Goal: Transaction & Acquisition: Purchase product/service

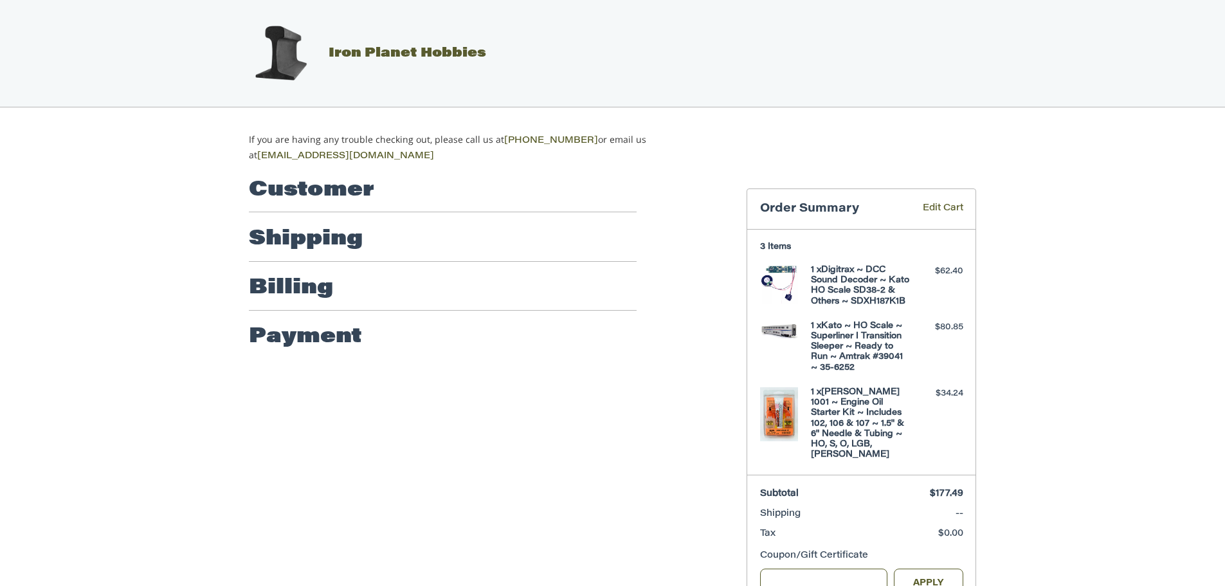
scroll to position [42, 0]
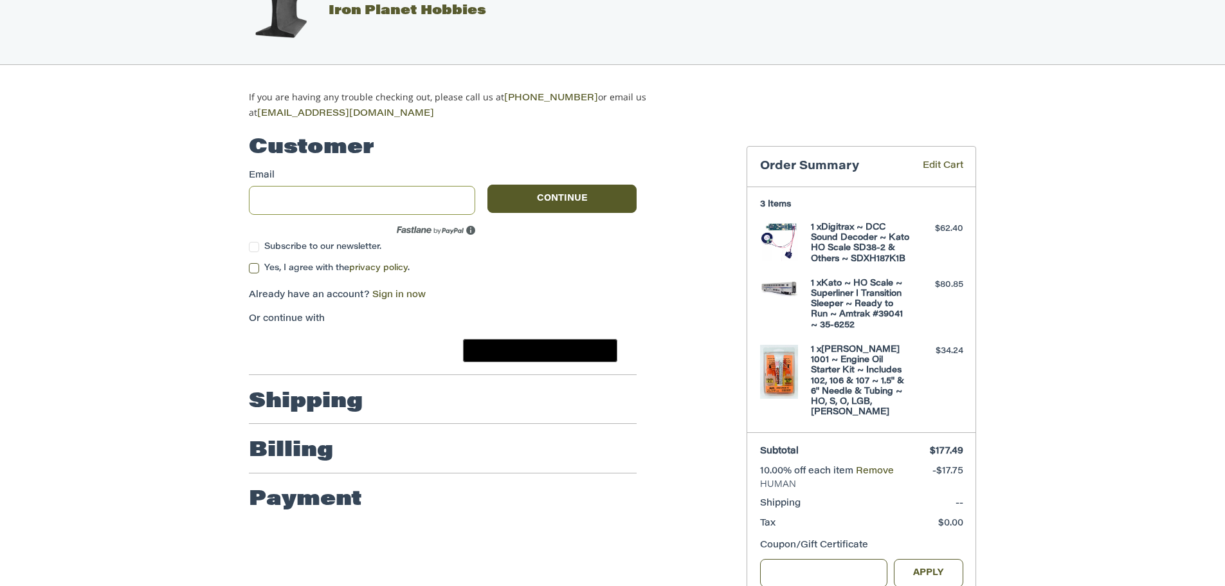
click at [366, 190] on input "Email" at bounding box center [362, 200] width 226 height 29
click at [366, 189] on input "Email" at bounding box center [362, 200] width 226 height 29
type input "**********"
click at [256, 266] on label "Yes, I agree with the privacy policy ." at bounding box center [443, 268] width 388 height 10
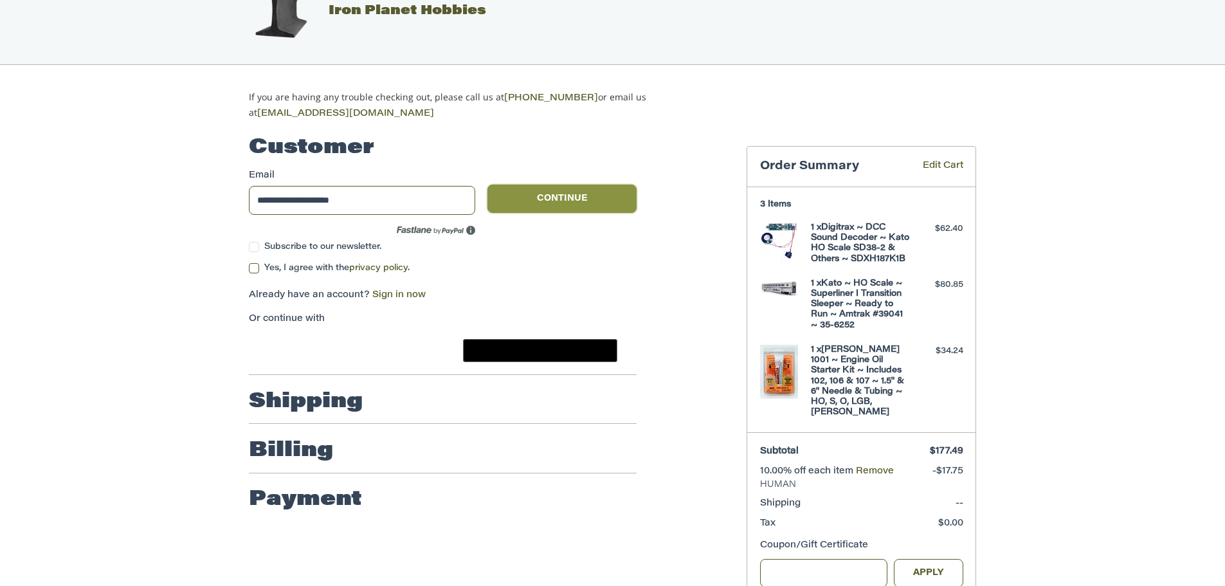
click at [544, 197] on button "Continue" at bounding box center [561, 198] width 149 height 28
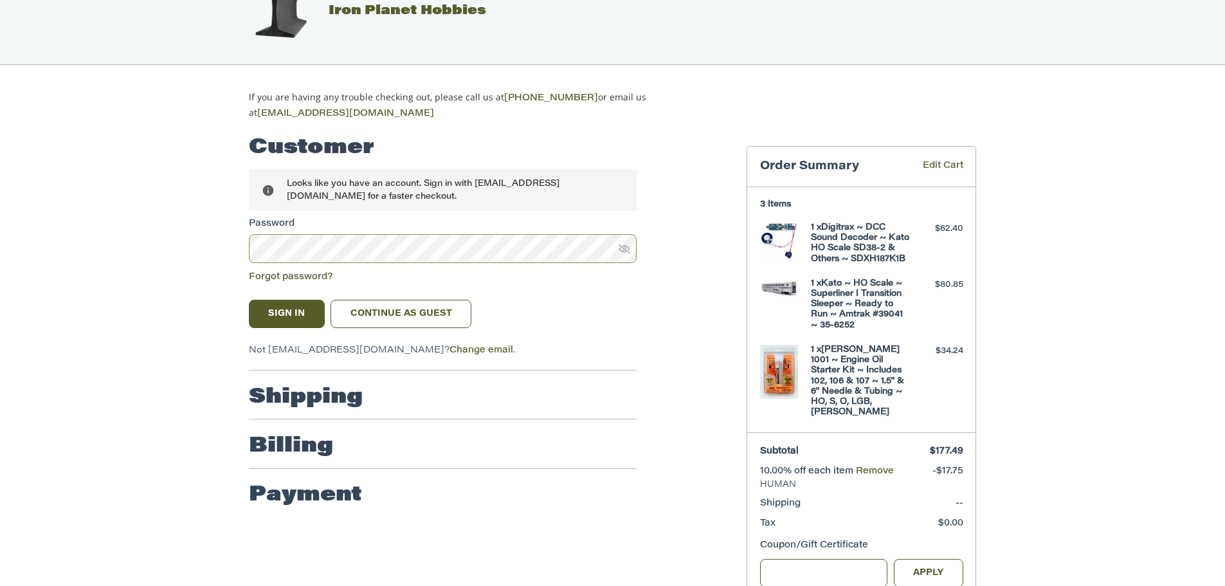
click at [249, 300] on button "Sign In" at bounding box center [287, 314] width 76 height 28
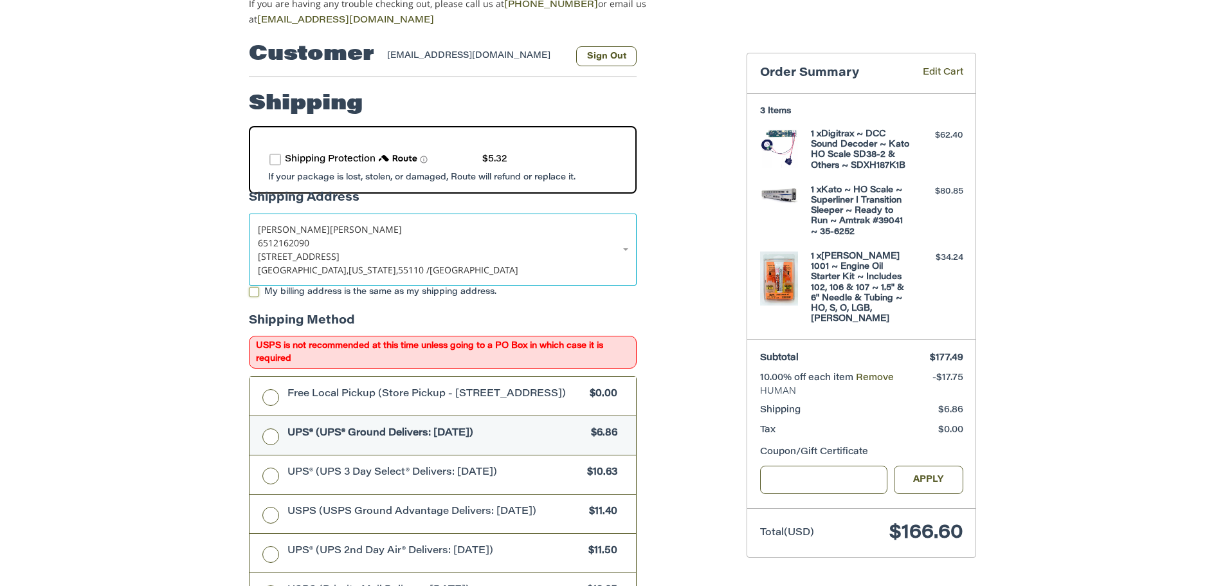
scroll to position [157, 0]
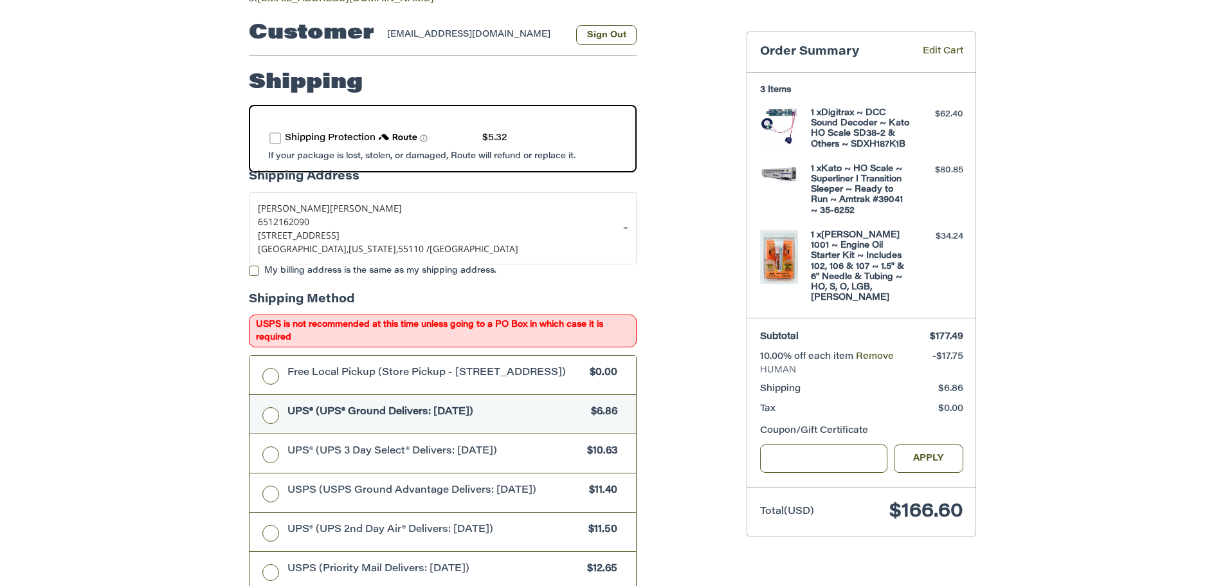
click at [271, 132] on label "route shipping protection selector element" at bounding box center [275, 138] width 12 height 12
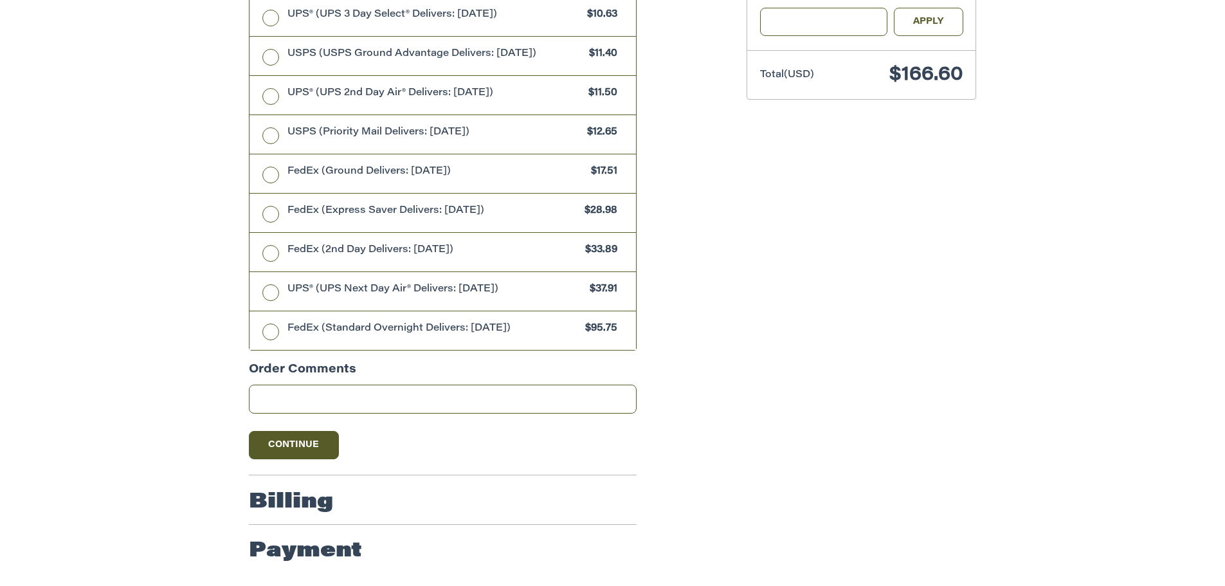
scroll to position [598, 0]
click at [289, 444] on button "Continue" at bounding box center [294, 445] width 90 height 28
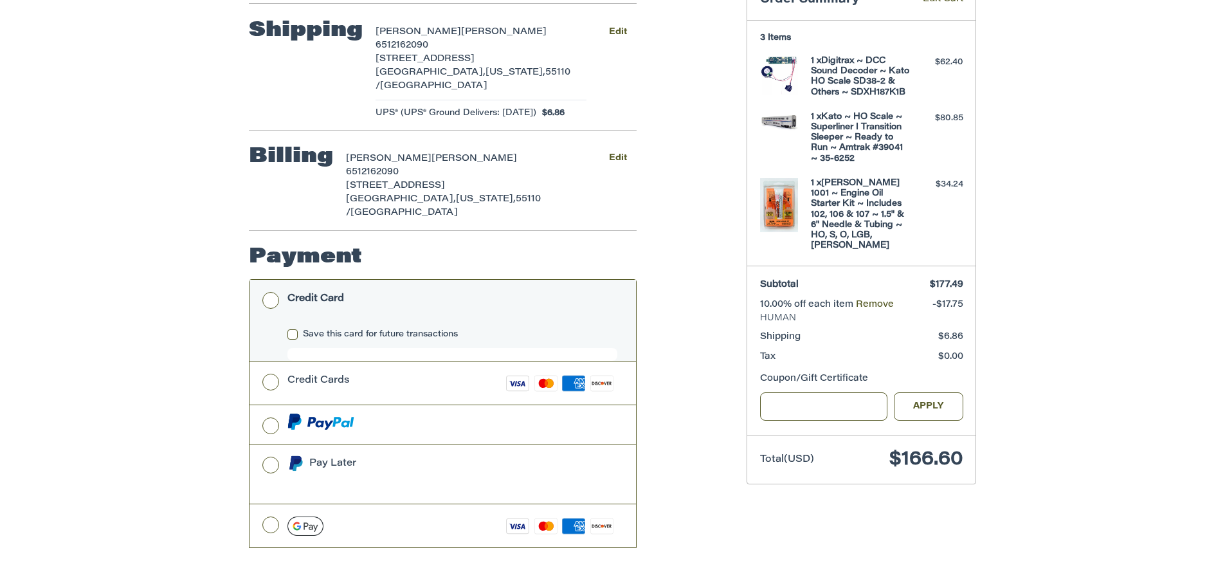
scroll to position [223, 0]
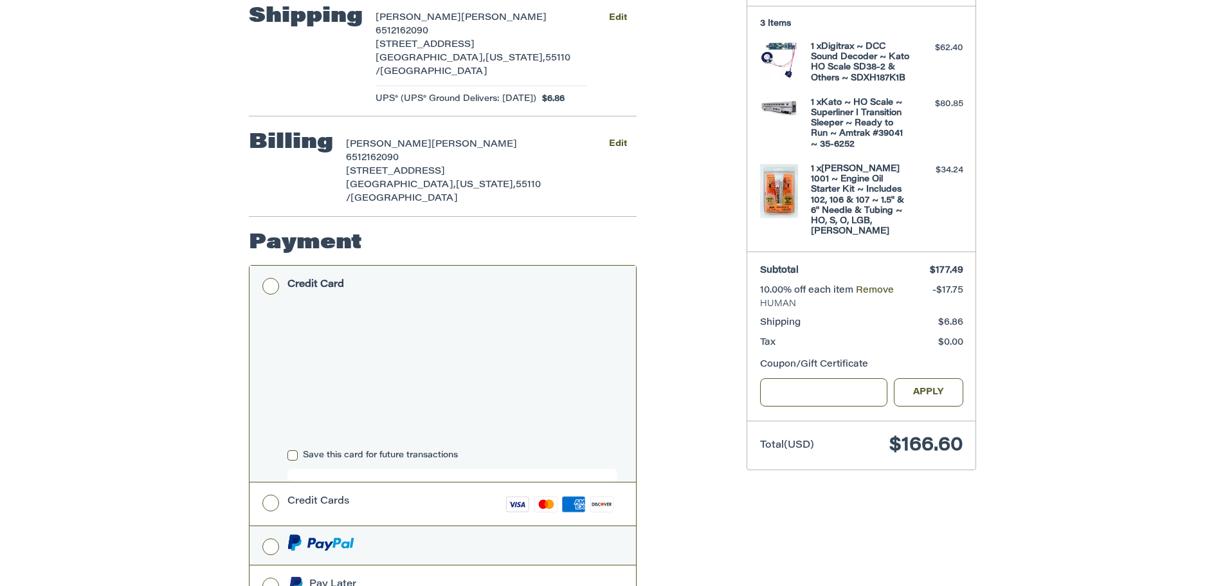
click at [274, 412] on li "Credit Card Save this card for future transactions" at bounding box center [442, 373] width 386 height 217
click at [267, 534] on label at bounding box center [442, 545] width 386 height 39
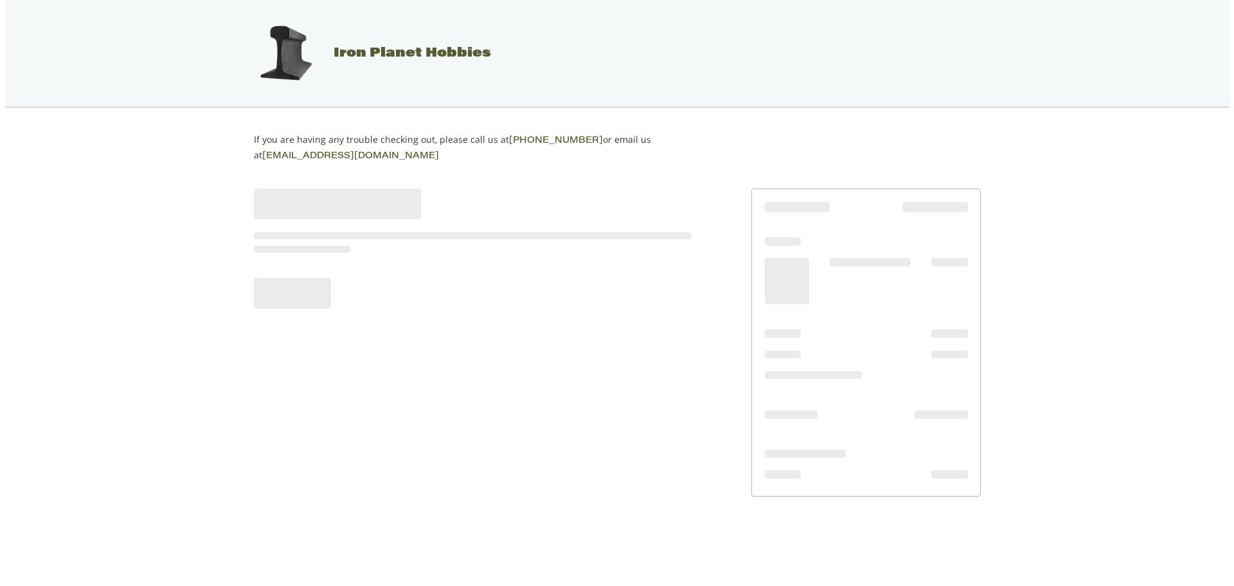
scroll to position [0, 0]
